Goal: Information Seeking & Learning: Learn about a topic

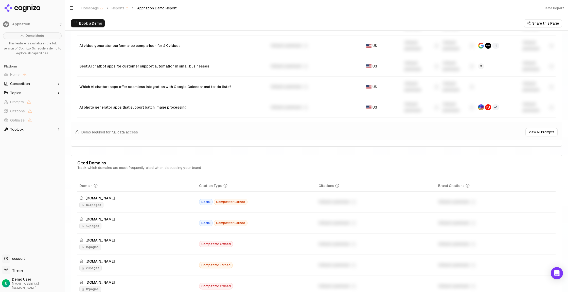
scroll to position [467, 0]
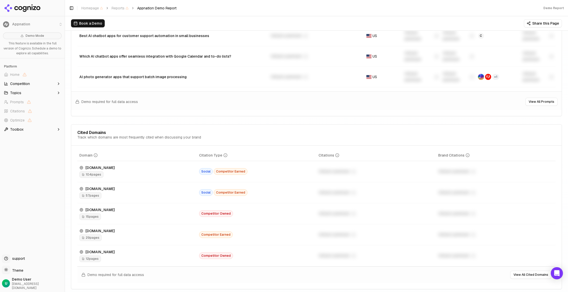
click at [93, 174] on span "104 pages" at bounding box center [91, 174] width 24 height 7
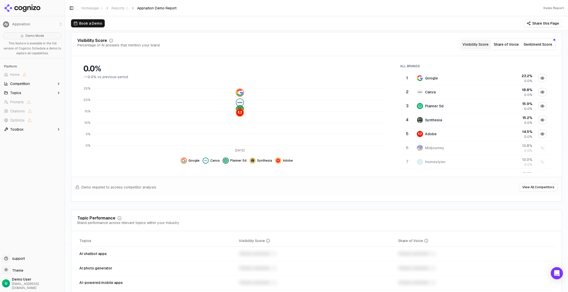
scroll to position [0, 0]
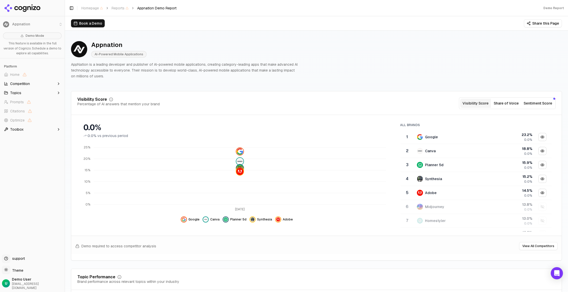
click at [89, 26] on button "Book a Demo" at bounding box center [88, 23] width 34 height 8
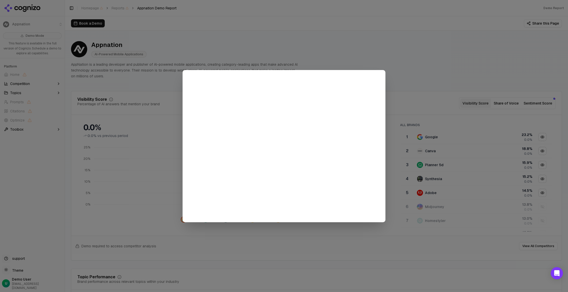
click at [158, 77] on div at bounding box center [284, 146] width 568 height 292
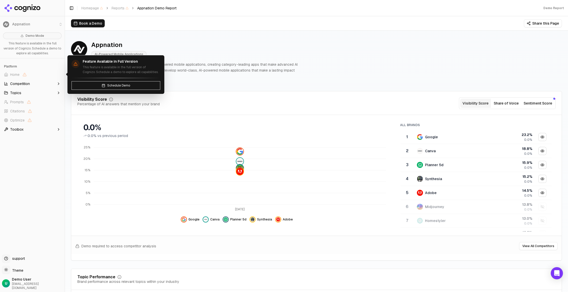
click at [41, 82] on button "Competition" at bounding box center [32, 84] width 61 height 8
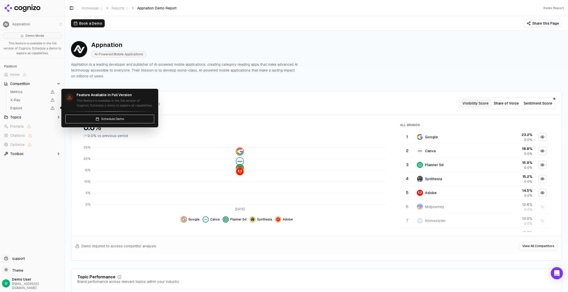
click at [35, 114] on button "Topics" at bounding box center [32, 117] width 61 height 8
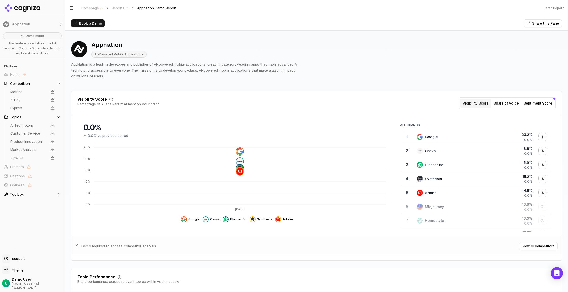
click at [27, 264] on div "Support support" at bounding box center [32, 259] width 61 height 10
click at [21, 273] on html "Appnation Demo Mode This feature is available in the full version of Cognizo. S…" at bounding box center [284, 146] width 568 height 292
click at [15, 257] on div "Dark" at bounding box center [18, 255] width 30 height 8
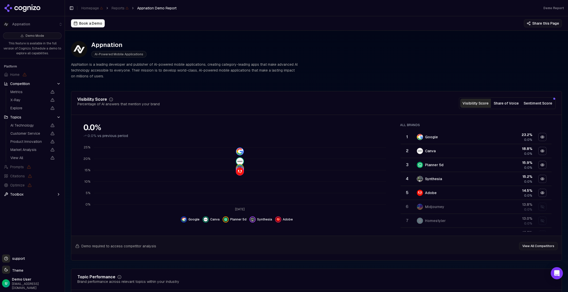
click at [19, 275] on html "Appnation Demo Mode This feature is available in the full version of Cognizo. S…" at bounding box center [284, 146] width 568 height 292
click at [20, 247] on div "Light" at bounding box center [18, 247] width 30 height 8
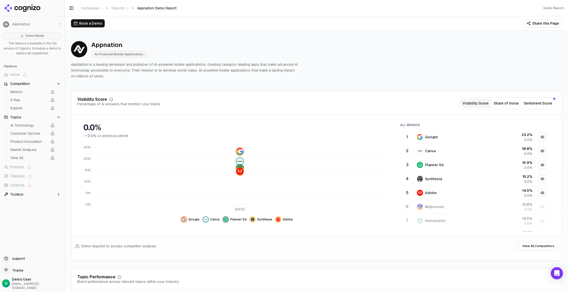
click at [18, 5] on icon at bounding box center [22, 8] width 37 height 8
